Goal: Navigation & Orientation: Find specific page/section

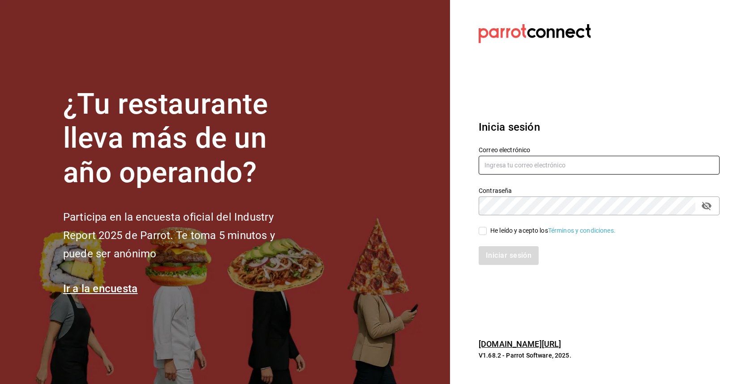
click at [541, 168] on input "text" at bounding box center [599, 165] width 241 height 19
type input "emcardenast@gmail.com"
click at [485, 229] on input "He leído y acepto los Términos y condiciones." at bounding box center [483, 231] width 8 height 8
checkbox input "true"
click at [512, 252] on button "Iniciar sesión" at bounding box center [509, 255] width 61 height 19
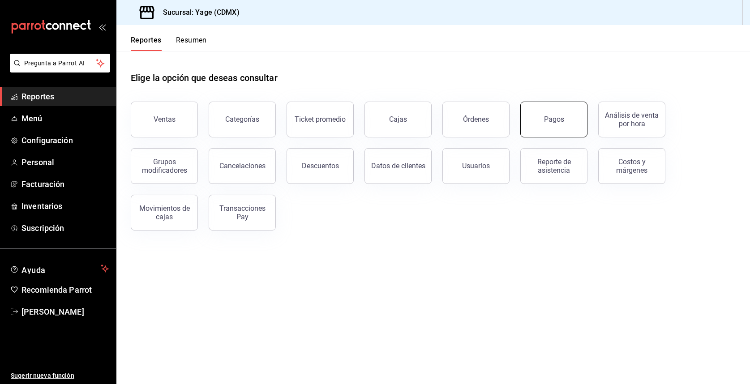
click at [526, 112] on button "Pagos" at bounding box center [553, 120] width 67 height 36
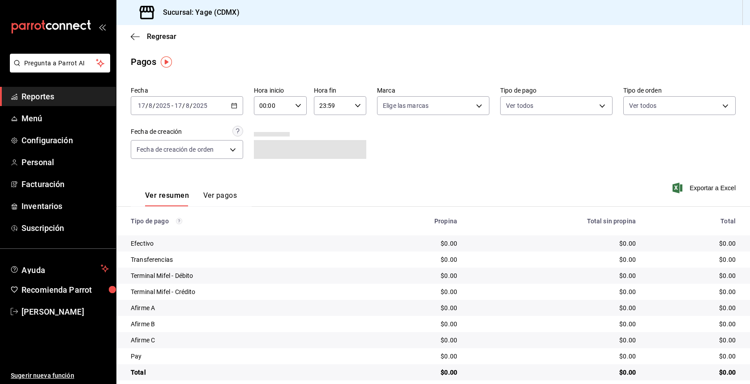
scroll to position [11, 0]
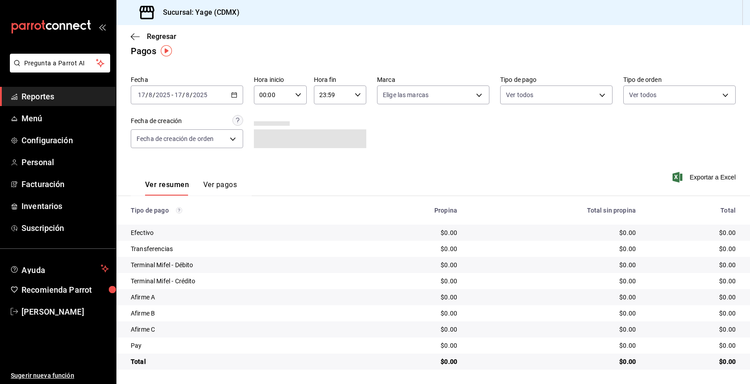
click at [223, 190] on button "Ver pagos" at bounding box center [220, 187] width 34 height 15
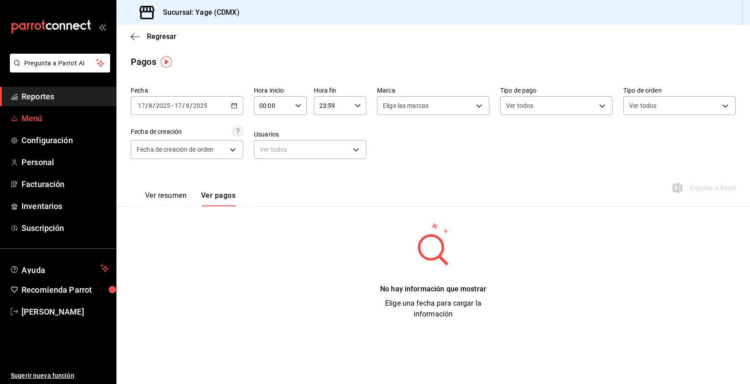
click at [49, 114] on span "Menú" at bounding box center [64, 118] width 87 height 12
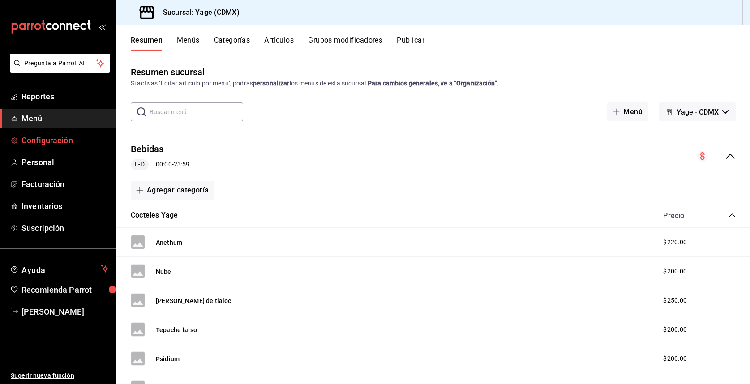
click at [75, 142] on span "Configuración" at bounding box center [64, 140] width 87 height 12
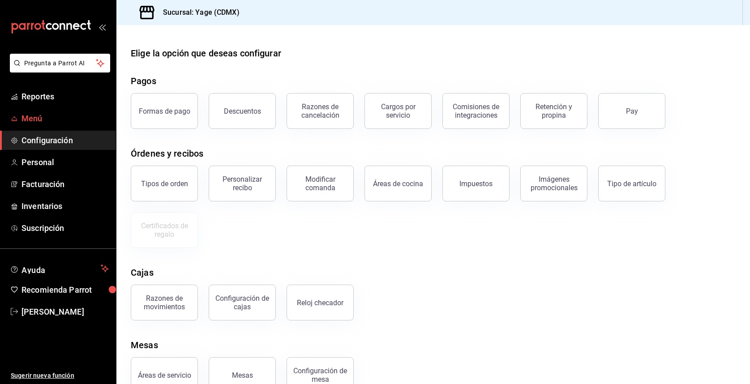
click at [48, 116] on span "Menú" at bounding box center [64, 118] width 87 height 12
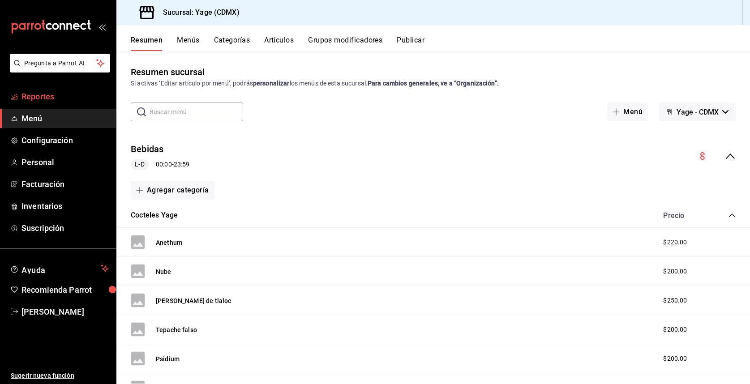
click at [60, 94] on span "Reportes" at bounding box center [64, 96] width 87 height 12
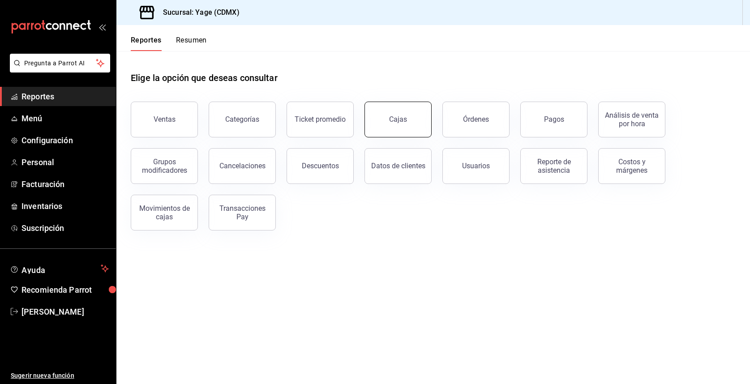
click at [411, 125] on button "Cajas" at bounding box center [398, 120] width 67 height 36
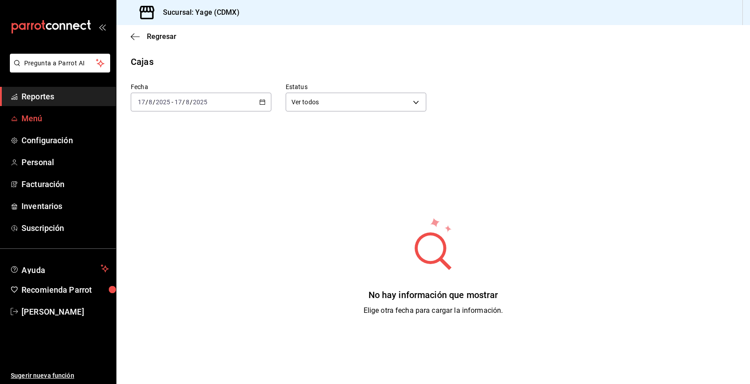
click at [54, 122] on span "Menú" at bounding box center [64, 118] width 87 height 12
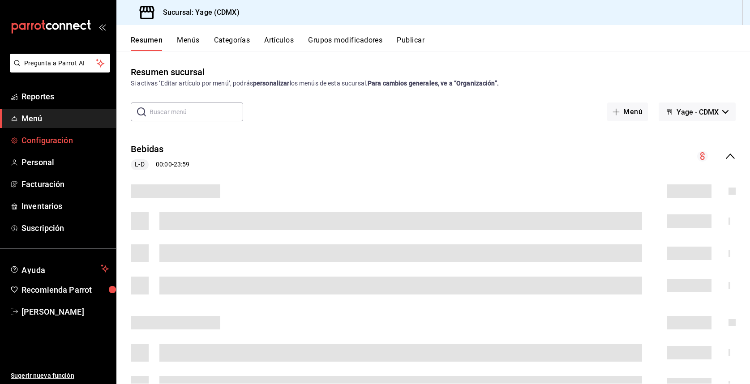
click at [27, 142] on span "Configuración" at bounding box center [64, 140] width 87 height 12
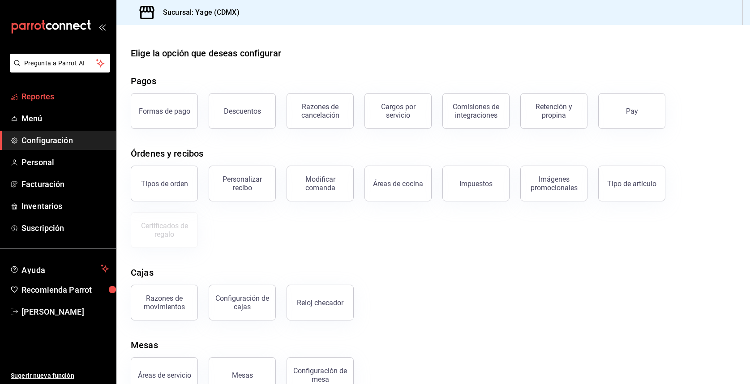
click at [40, 104] on link "Reportes" at bounding box center [58, 96] width 116 height 19
